Goal: Information Seeking & Learning: Learn about a topic

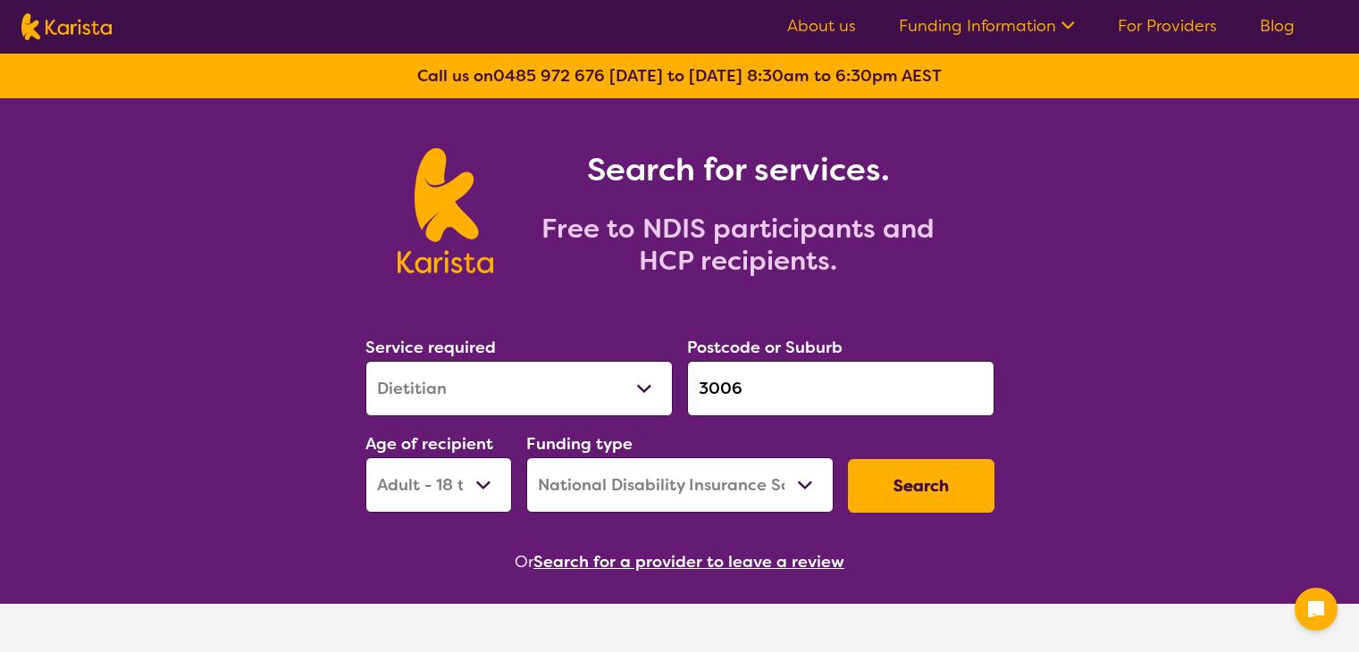
select select "Dietitian"
select select "AD"
select select "NDIS"
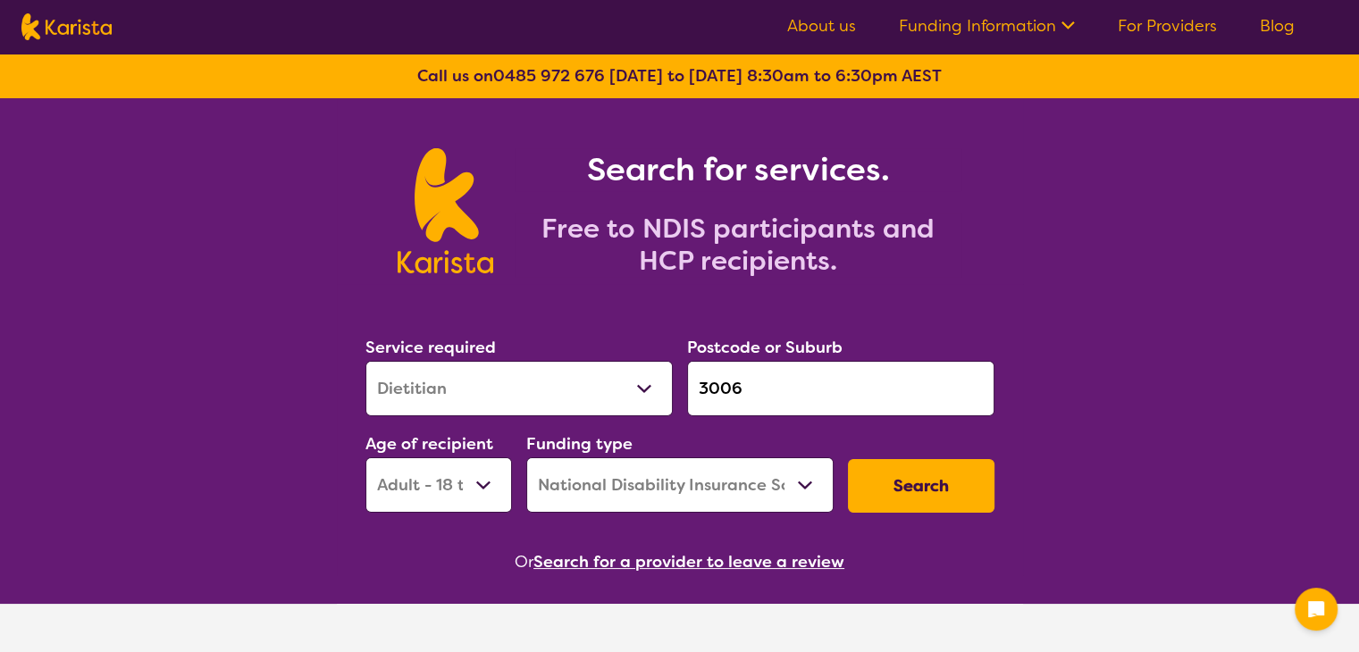
drag, startPoint x: 0, startPoint y: 0, endPoint x: 915, endPoint y: 336, distance: 974.7
click at [915, 336] on div "Postcode or Suburb 3006" at bounding box center [840, 375] width 307 height 82
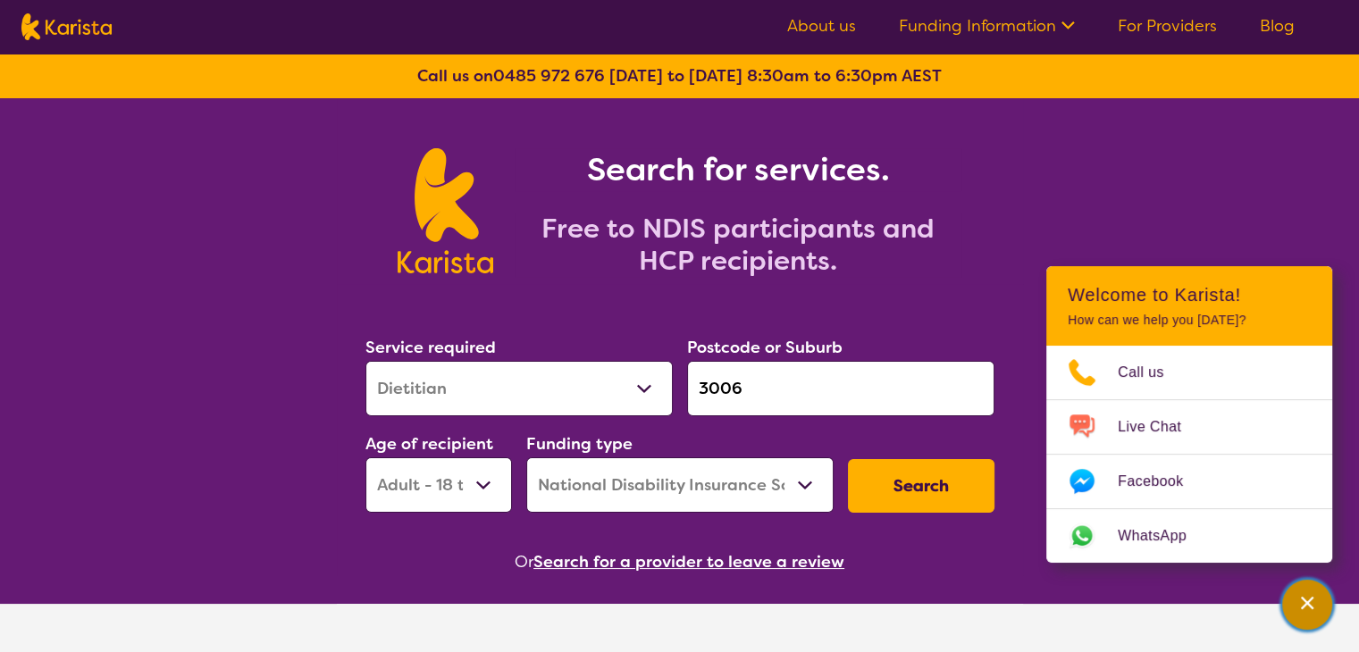
click at [1313, 611] on icon "Channel Menu" at bounding box center [1307, 603] width 18 height 18
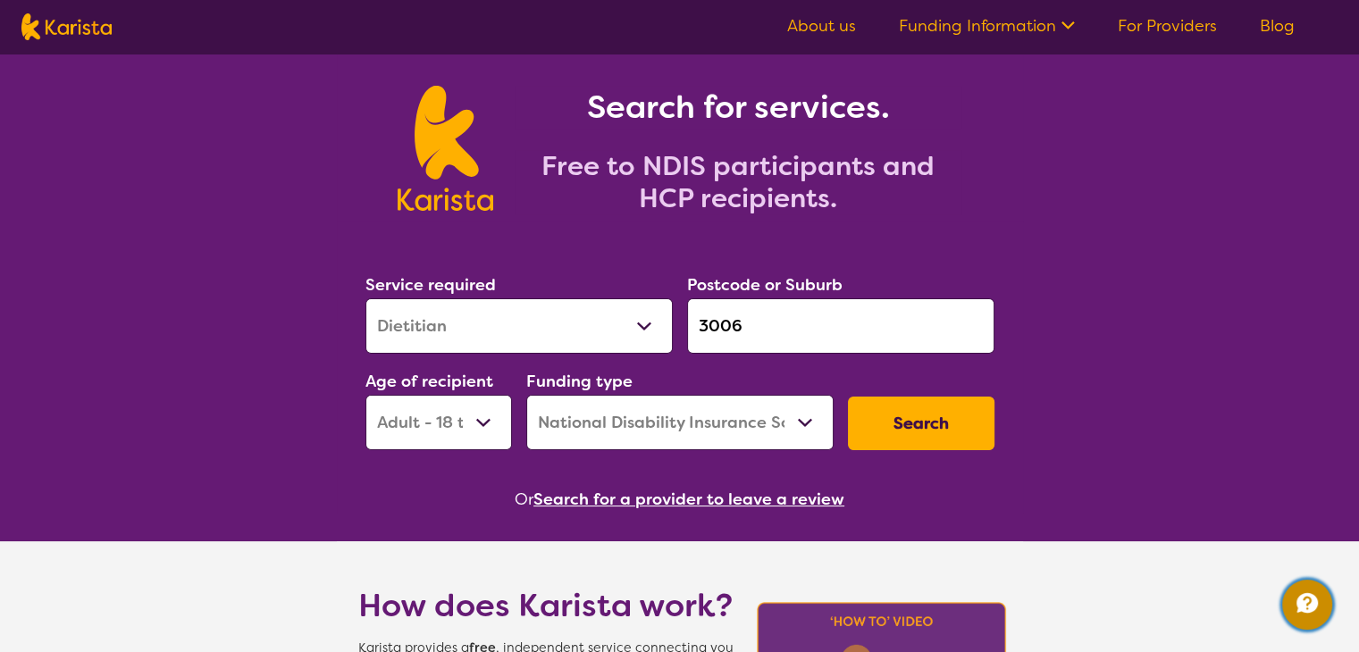
scroll to position [62, 0]
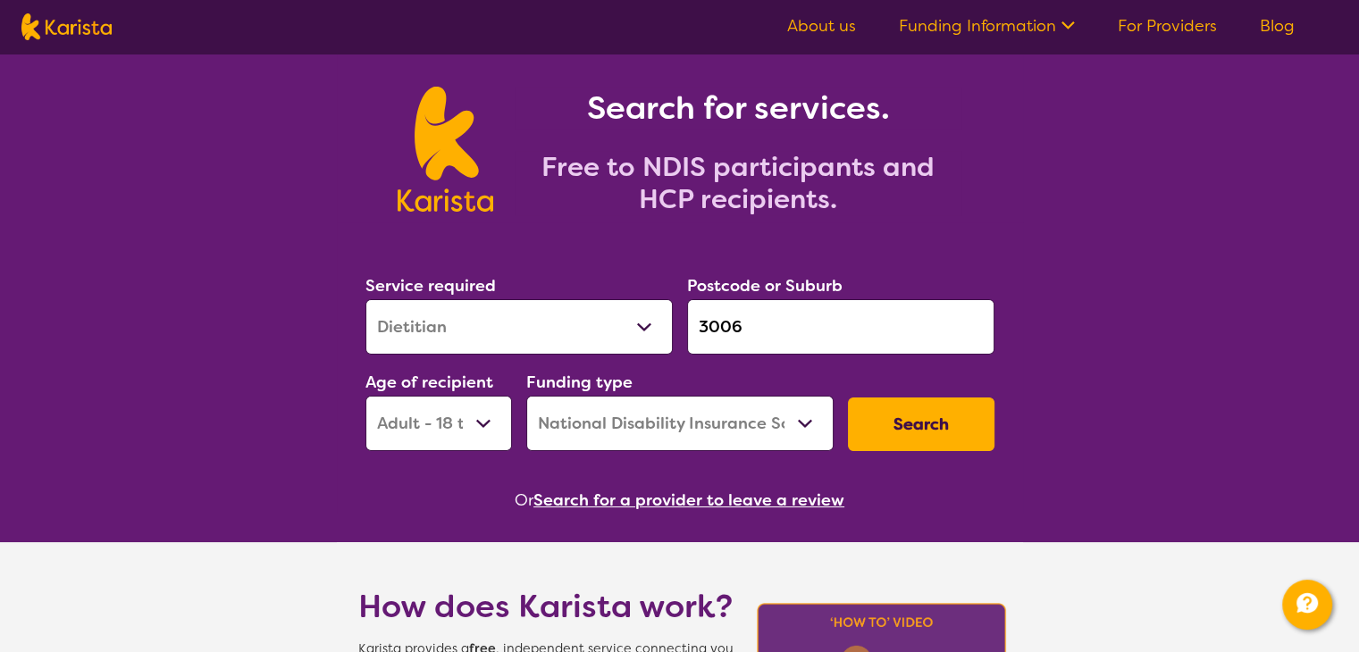
click at [1153, 27] on link "For Providers" at bounding box center [1167, 25] width 99 height 21
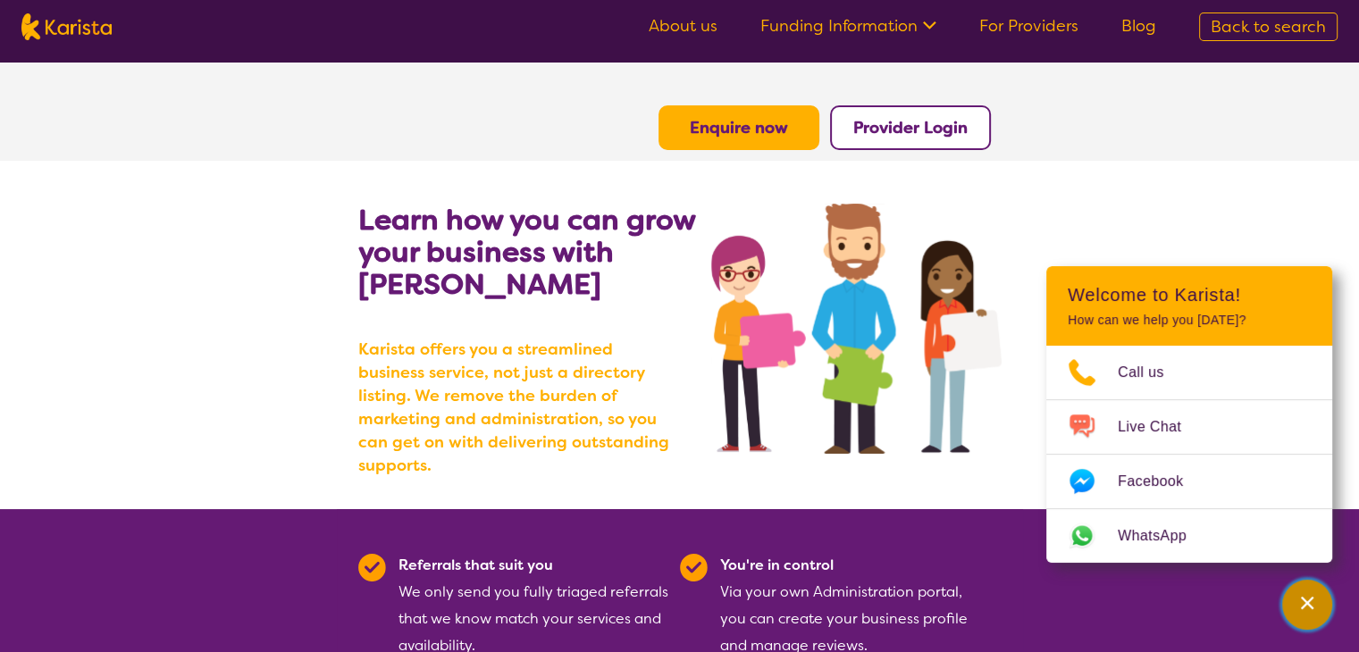
click at [1291, 623] on div "Channel Menu" at bounding box center [1307, 604] width 36 height 39
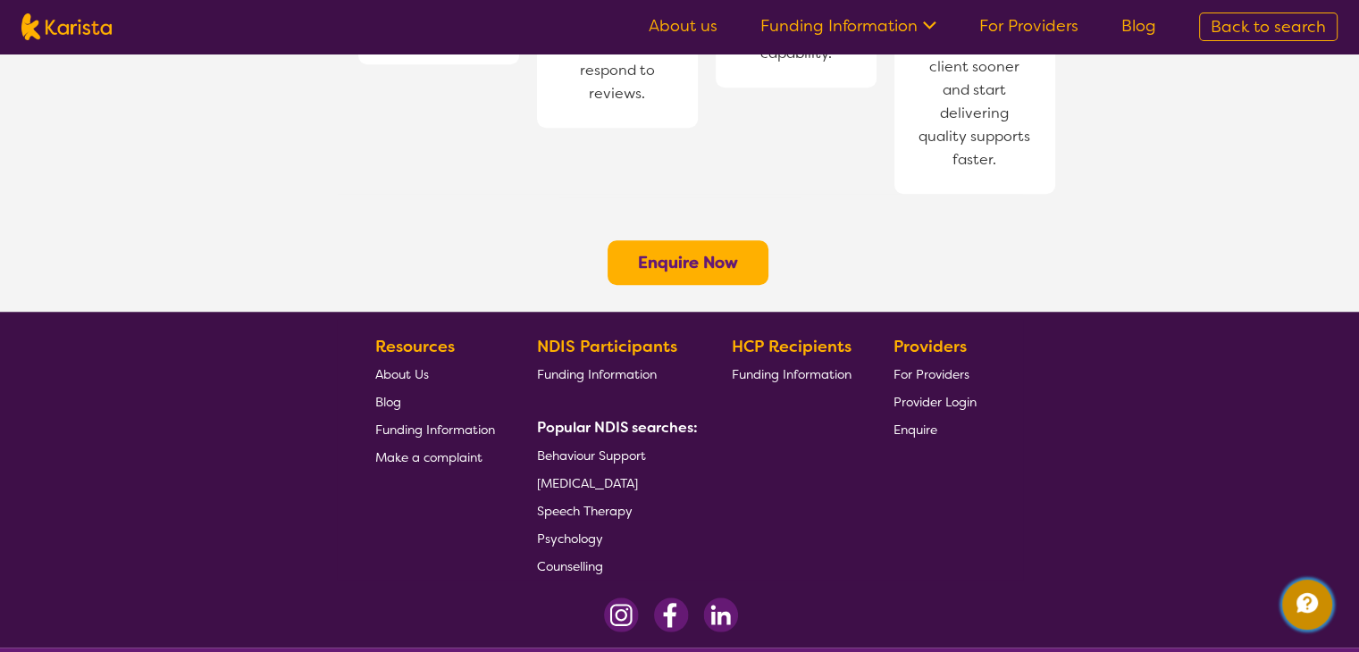
scroll to position [1506, 0]
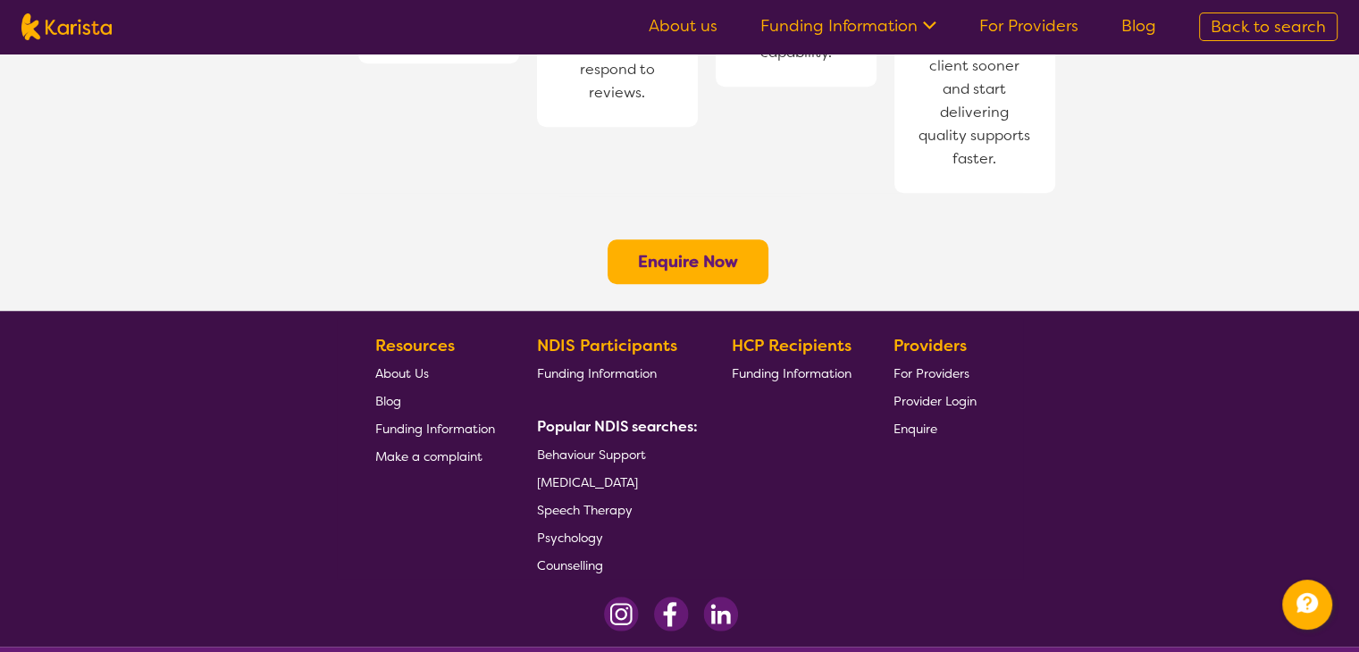
click at [438, 449] on span "Make a complaint" at bounding box center [428, 457] width 107 height 16
click at [83, 33] on img at bounding box center [66, 26] width 90 height 27
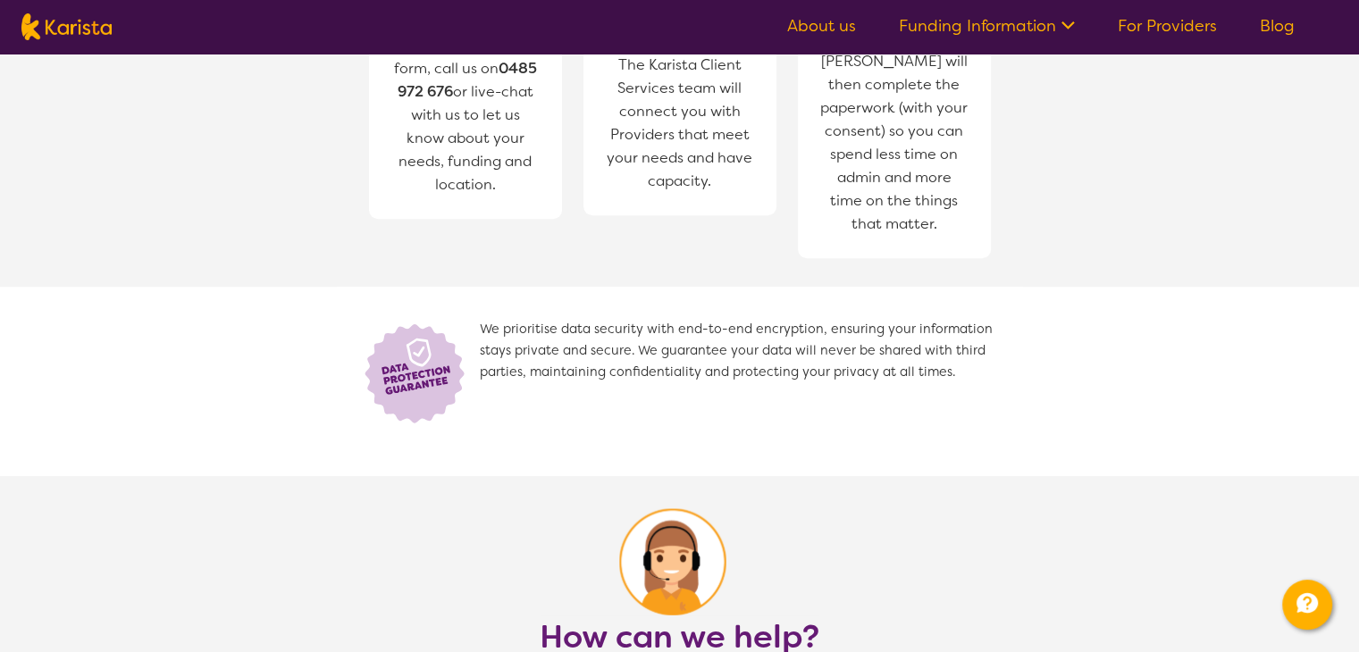
select select "Dietitian"
select select "AD"
select select "NDIS"
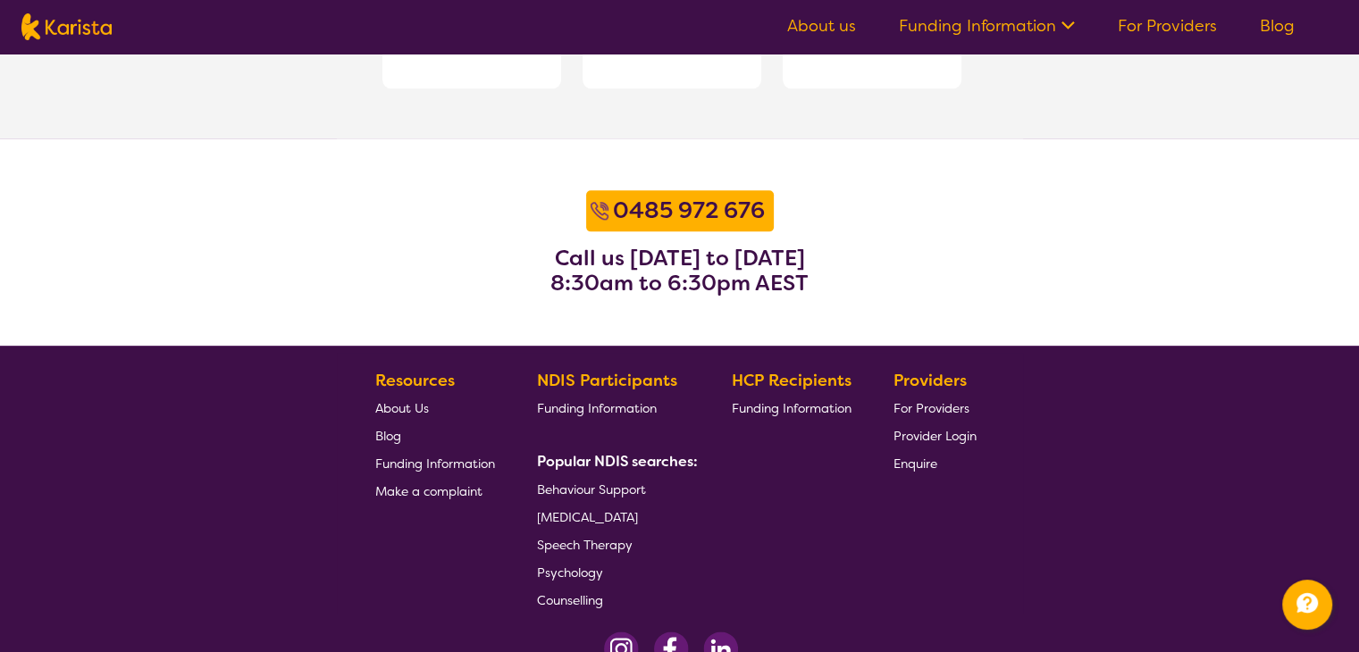
scroll to position [2346, 0]
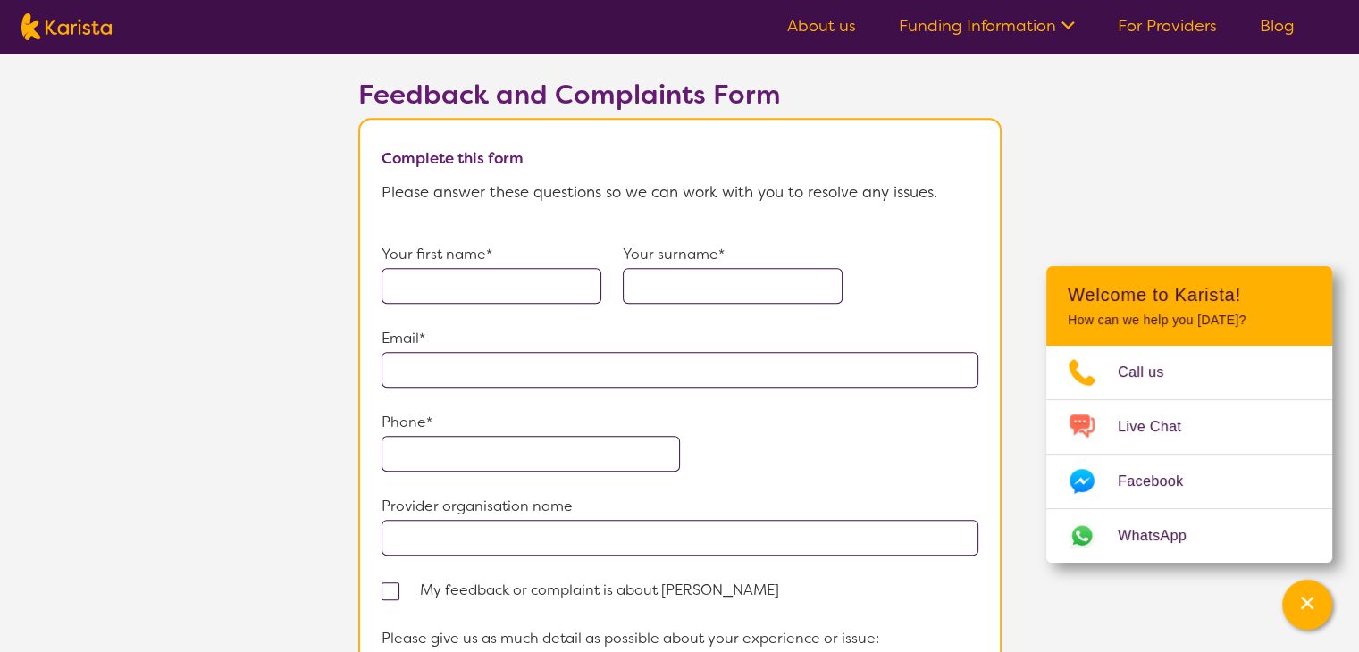
scroll to position [976, 0]
